Goal: Task Accomplishment & Management: Manage account settings

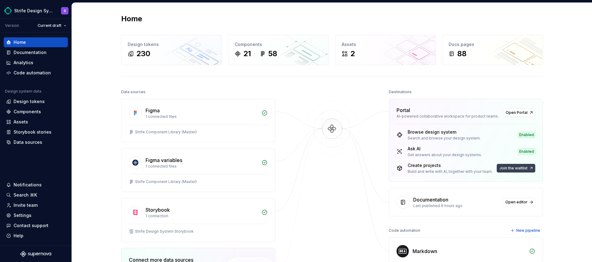
click at [511, 169] on span "Join the waitlist" at bounding box center [513, 168] width 28 height 5
click at [529, 168] on button "Join the waitlist" at bounding box center [516, 168] width 39 height 9
click at [529, 169] on button "Join the waitlist" at bounding box center [516, 168] width 39 height 9
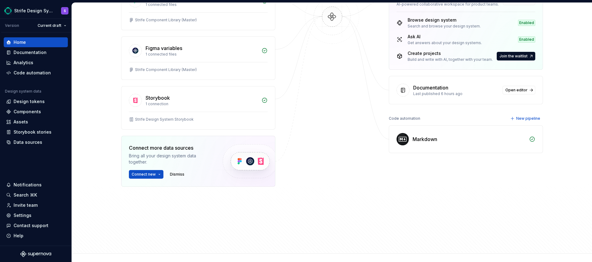
scroll to position [113, 0]
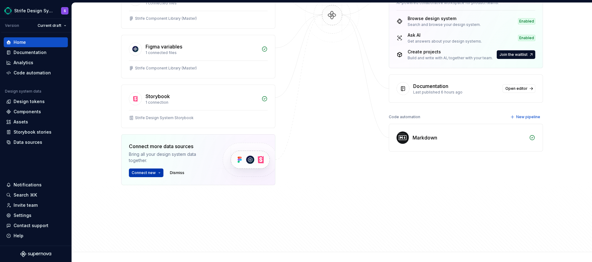
click at [151, 174] on span "Connect new" at bounding box center [144, 172] width 24 height 5
drag, startPoint x: 305, startPoint y: 202, endPoint x: 283, endPoint y: 187, distance: 26.8
click at [305, 202] on div at bounding box center [332, 95] width 62 height 242
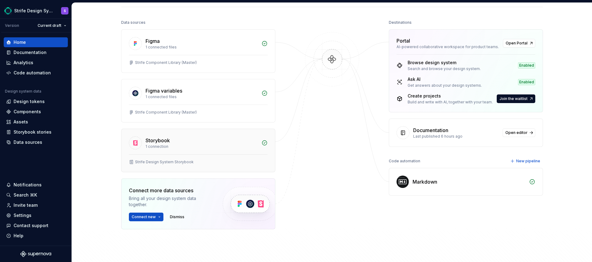
scroll to position [67, 0]
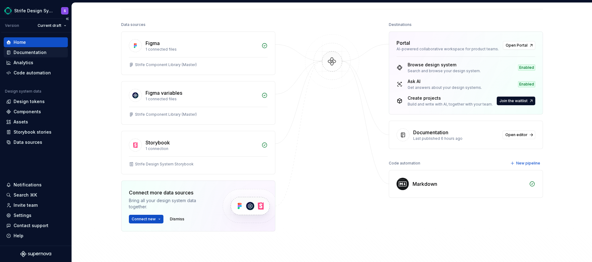
click at [32, 50] on div "Documentation" at bounding box center [30, 52] width 33 height 6
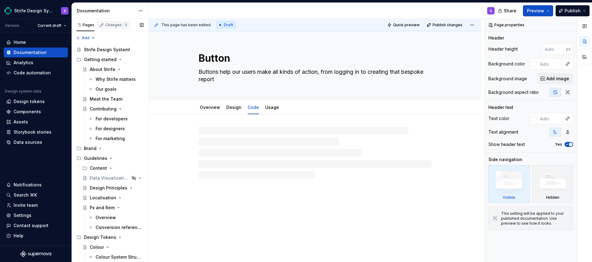
click at [119, 24] on div "Changes 1" at bounding box center [116, 24] width 22 height 5
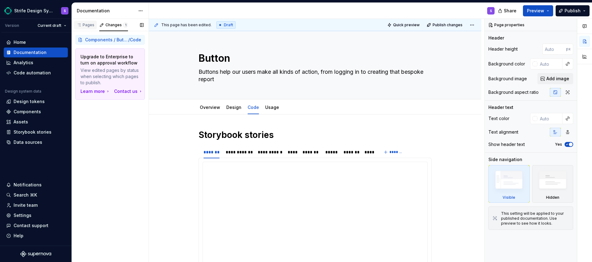
click at [88, 26] on div "Pages" at bounding box center [85, 24] width 18 height 5
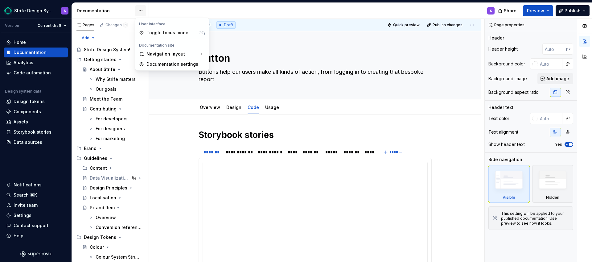
click at [142, 9] on html "Strife Design System S Version Current draft Home Documentation Analytics Code …" at bounding box center [296, 131] width 592 height 262
click at [162, 60] on div "Documentation settings" at bounding box center [172, 64] width 71 height 10
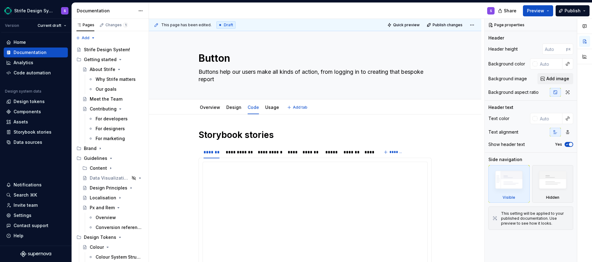
type textarea "*"
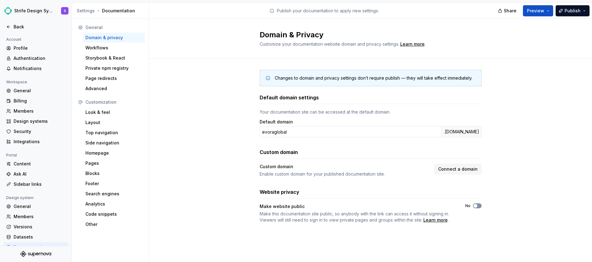
click at [475, 207] on span "button" at bounding box center [475, 206] width 4 height 4
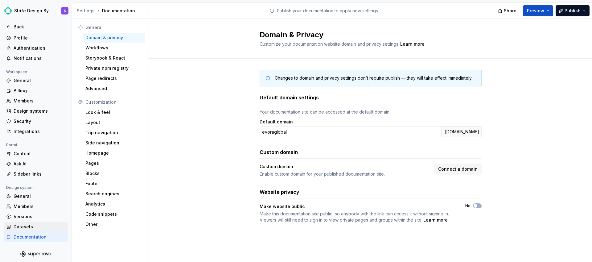
click at [29, 224] on div "Datasets" at bounding box center [40, 226] width 52 height 6
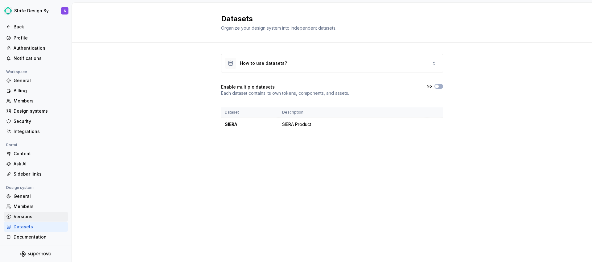
click at [34, 216] on div "Versions" at bounding box center [40, 216] width 52 height 6
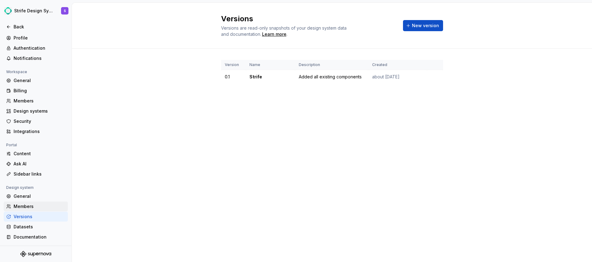
click at [32, 207] on div "Members" at bounding box center [40, 206] width 52 height 6
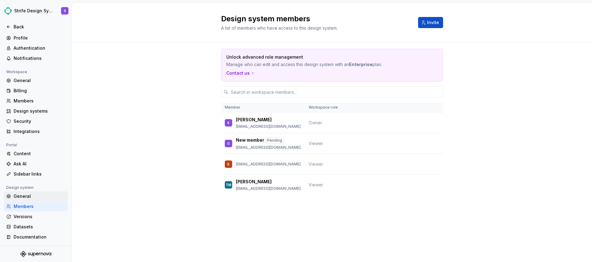
click at [32, 201] on div "Members" at bounding box center [36, 206] width 64 height 10
click at [33, 194] on div "General" at bounding box center [40, 196] width 52 height 6
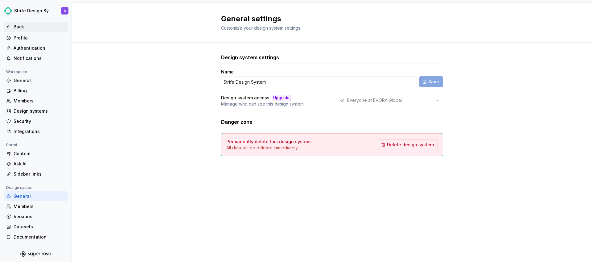
click at [25, 29] on div "Back" at bounding box center [40, 27] width 52 height 6
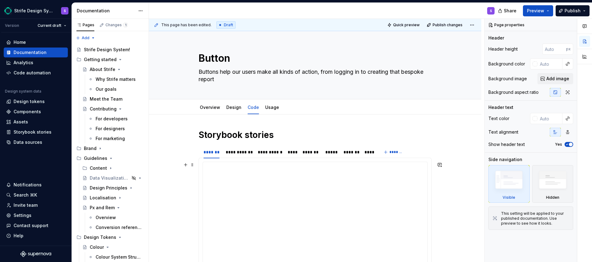
scroll to position [0, 0]
type textarea "*"
